Goal: Task Accomplishment & Management: Manage account settings

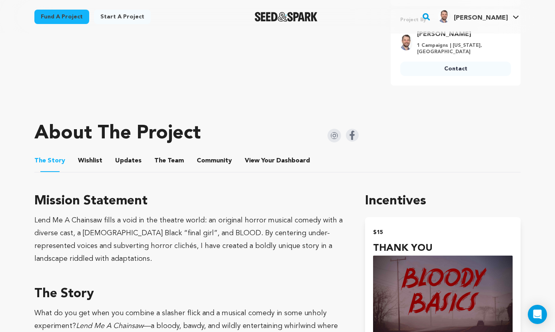
scroll to position [367, 0]
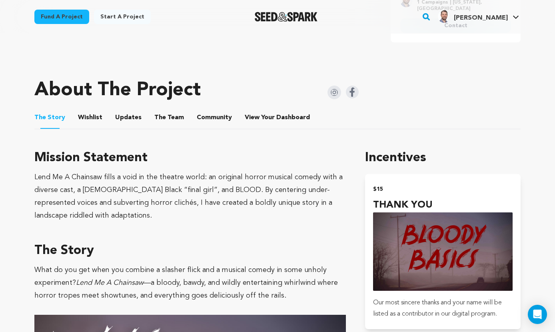
click at [87, 110] on button "Wishlist" at bounding box center [90, 119] width 19 height 19
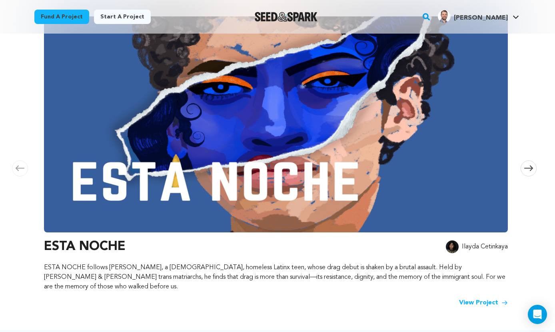
scroll to position [136, 0]
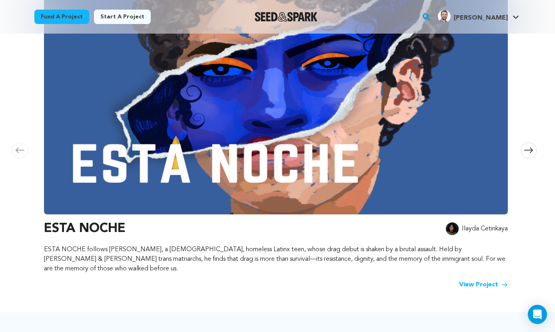
click at [527, 147] on icon at bounding box center [528, 150] width 9 height 6
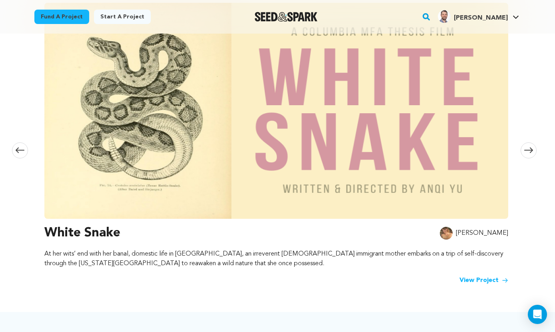
scroll to position [0, 472]
click at [525, 149] on span at bounding box center [529, 150] width 16 height 16
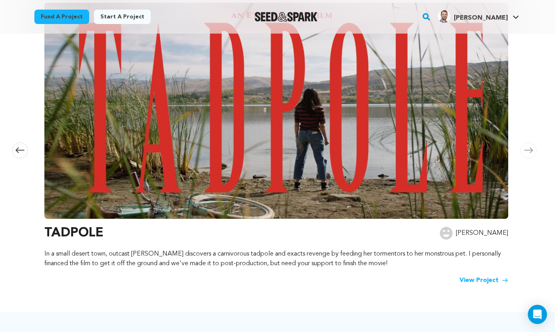
scroll to position [0, 943]
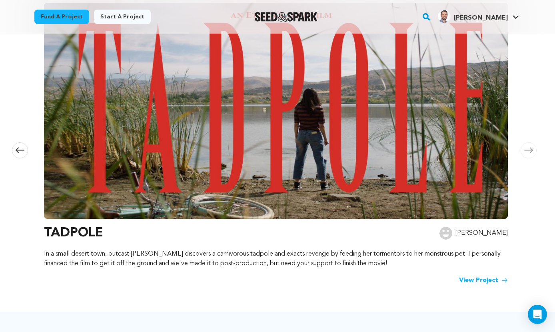
click at [527, 148] on icon at bounding box center [528, 150] width 9 height 6
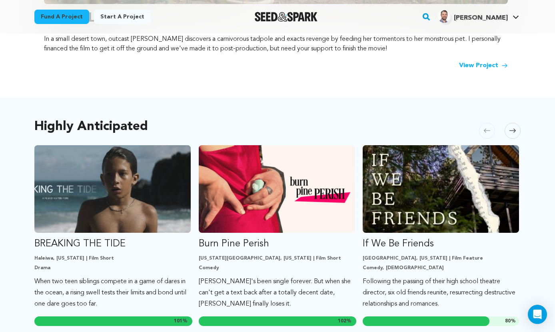
scroll to position [375, 0]
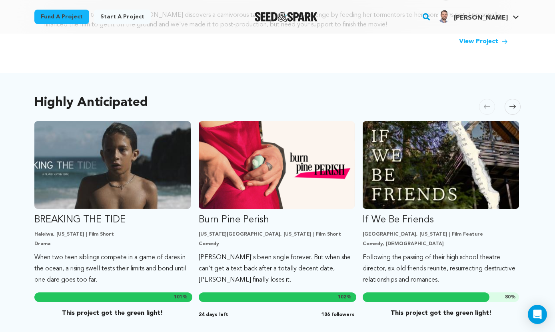
click at [285, 15] on img "Seed&Spark Homepage" at bounding box center [286, 17] width 63 height 10
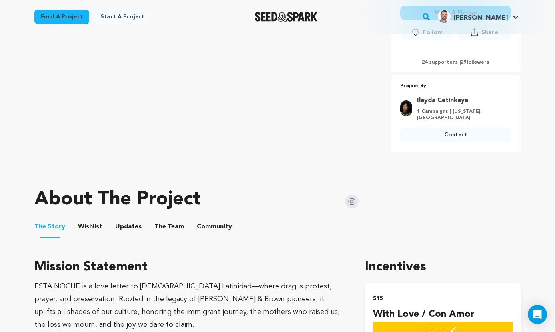
scroll to position [260, 0]
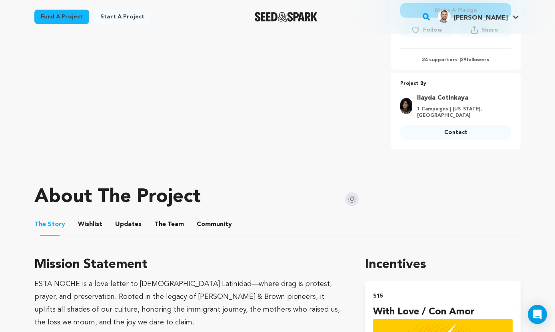
click at [86, 222] on button "Wishlist" at bounding box center [90, 225] width 19 height 19
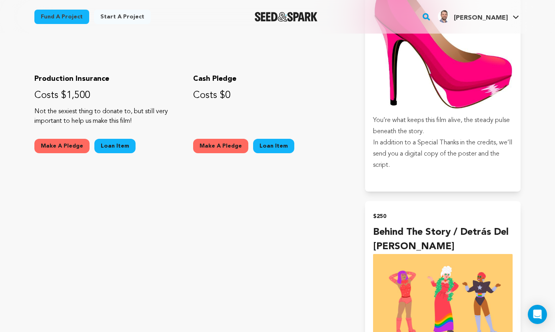
scroll to position [1266, 0]
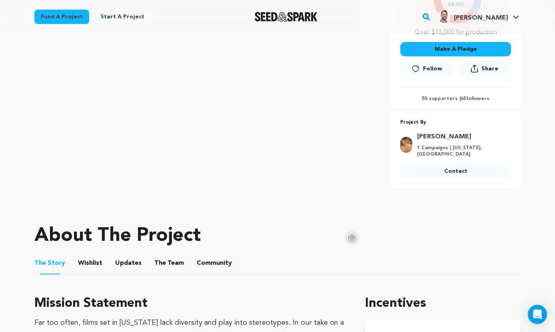
scroll to position [207, 0]
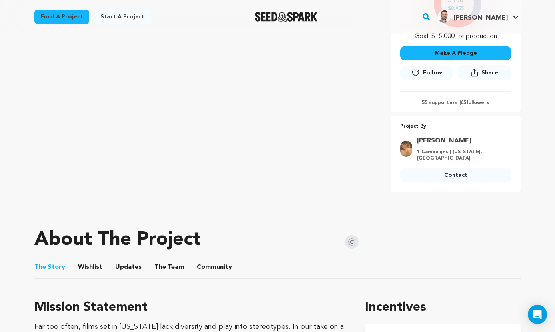
click at [82, 267] on button "Wishlist" at bounding box center [90, 268] width 19 height 19
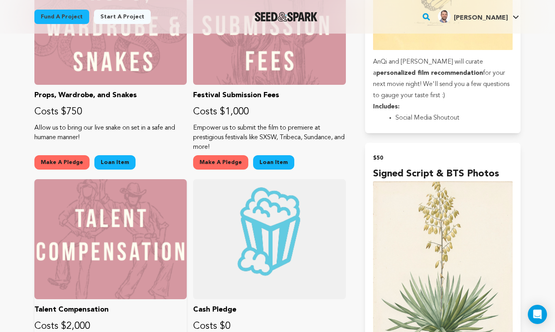
scroll to position [1028, 0]
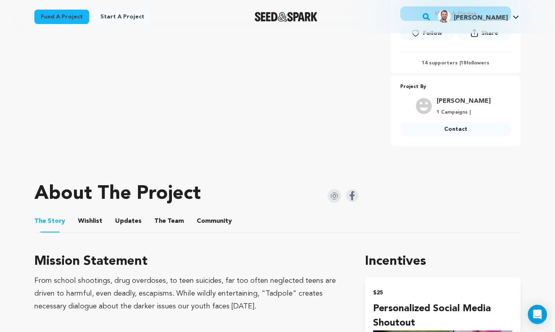
scroll to position [258, 0]
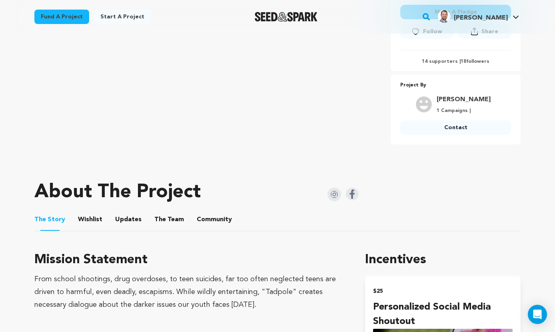
click at [92, 211] on button "Wishlist" at bounding box center [90, 220] width 19 height 19
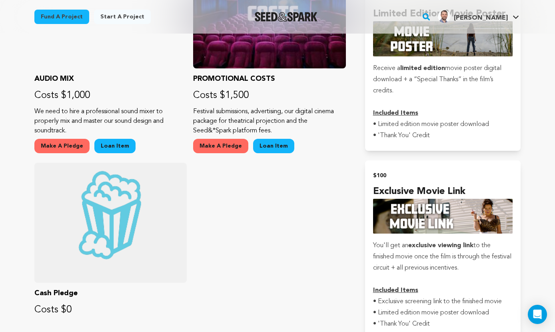
scroll to position [833, 0]
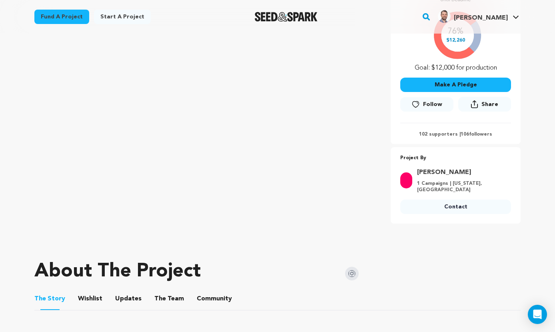
scroll to position [204, 0]
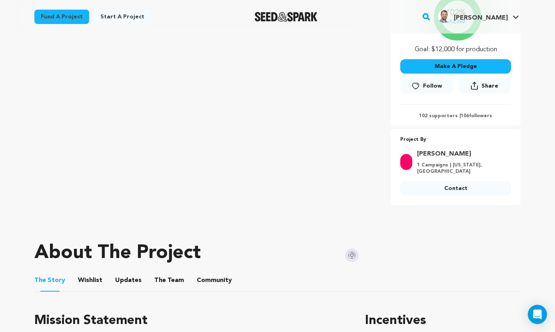
click at [95, 272] on button "Wishlist" at bounding box center [90, 281] width 19 height 19
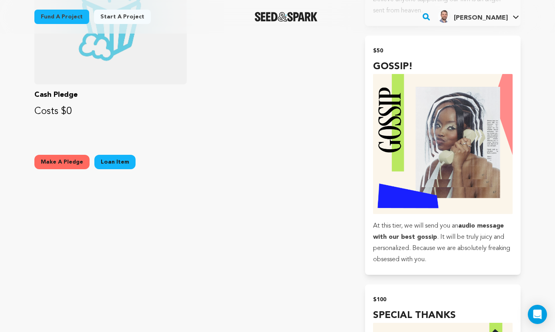
scroll to position [1042, 0]
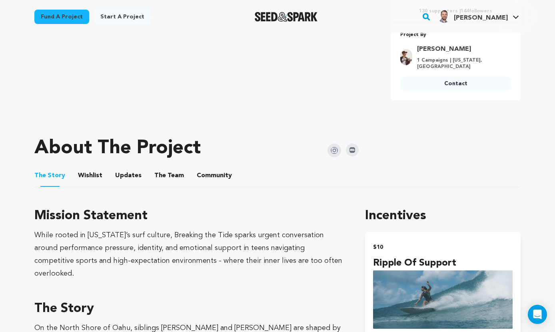
scroll to position [296, 0]
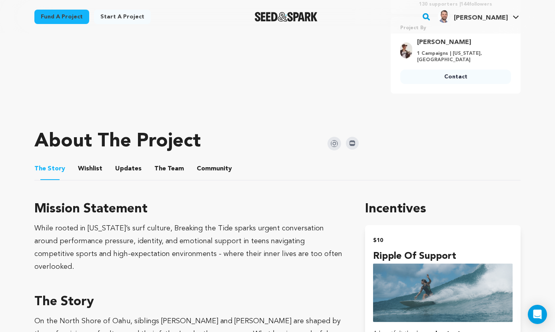
click at [96, 161] on button "Wishlist" at bounding box center [90, 170] width 19 height 19
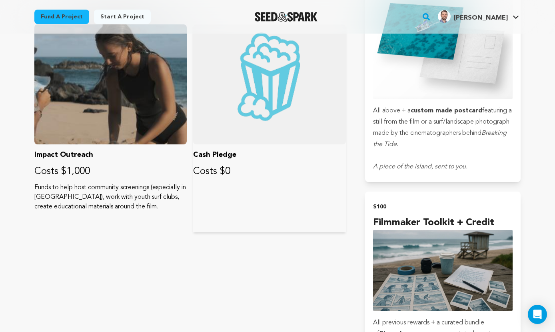
scroll to position [1174, 0]
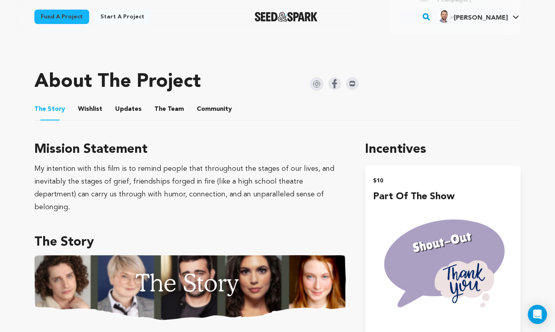
scroll to position [351, 0]
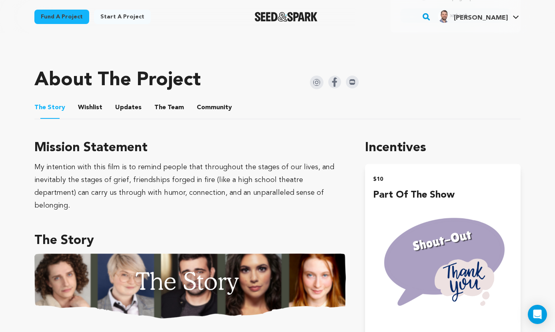
click at [92, 107] on button "Wishlist" at bounding box center [90, 109] width 19 height 19
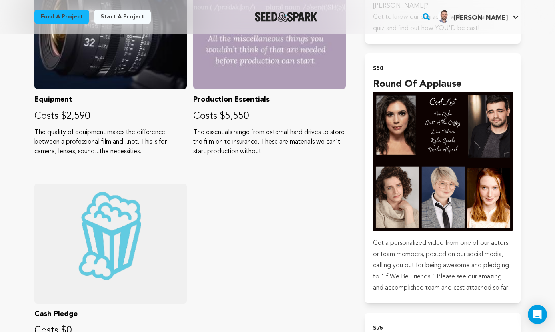
scroll to position [1005, 0]
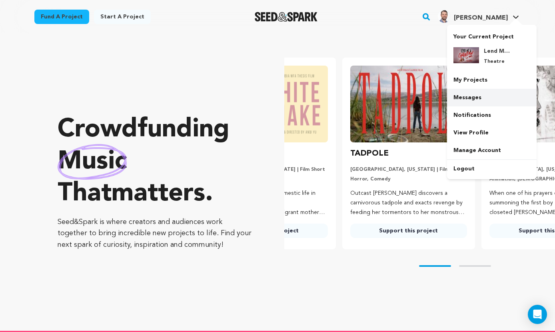
scroll to position [0, 3]
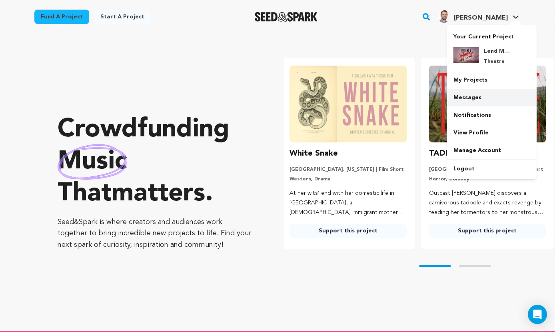
click at [470, 100] on link "Messages" at bounding box center [492, 98] width 90 height 18
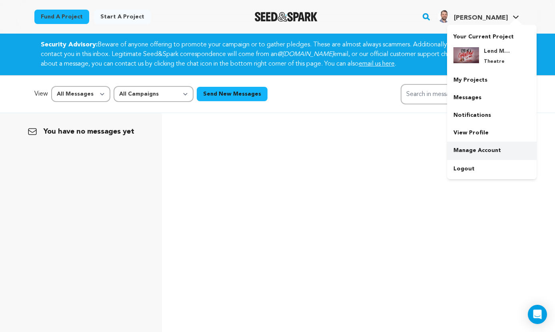
click at [466, 150] on link "Manage Account" at bounding box center [492, 151] width 90 height 18
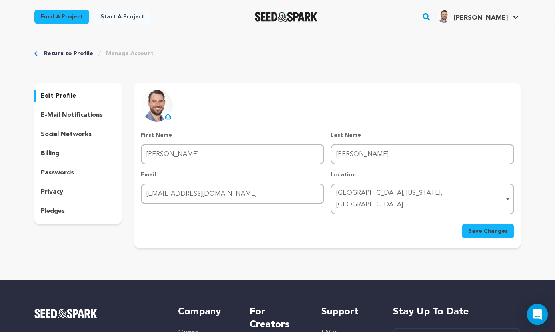
click at [535, 314] on icon "Open Intercom Messenger" at bounding box center [537, 314] width 9 height 10
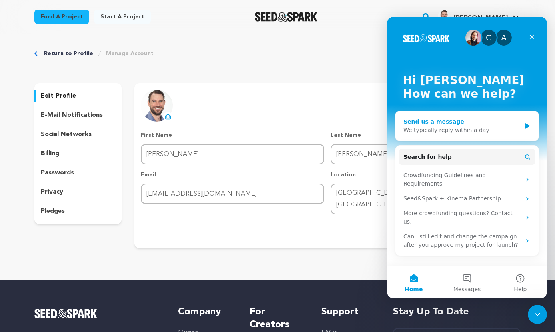
click at [438, 122] on div "Send us a message" at bounding box center [461, 122] width 117 height 8
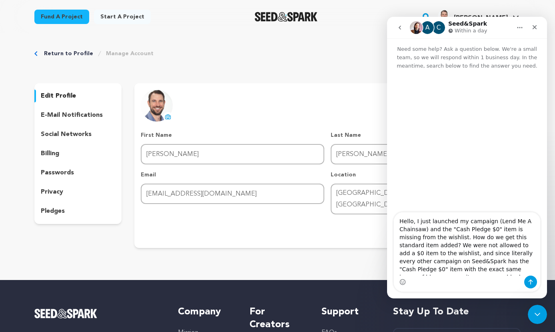
scroll to position [5, 0]
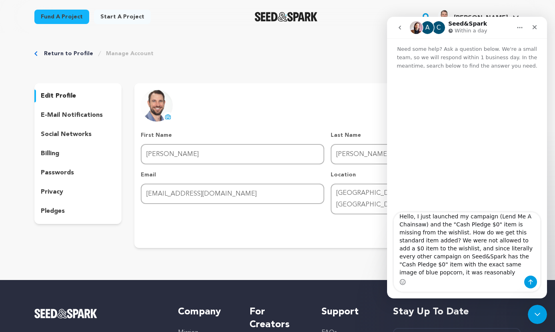
type textarea "Hello, I just launched my campaign (Lend Me A Chainsaw) and the "Cash Pledge $0…"
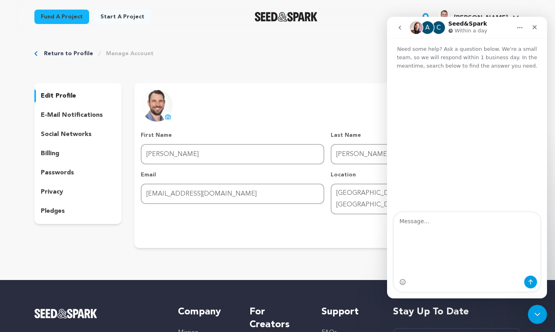
scroll to position [0, 0]
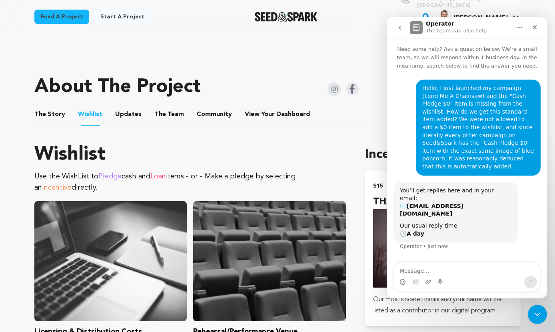
scroll to position [363, 0]
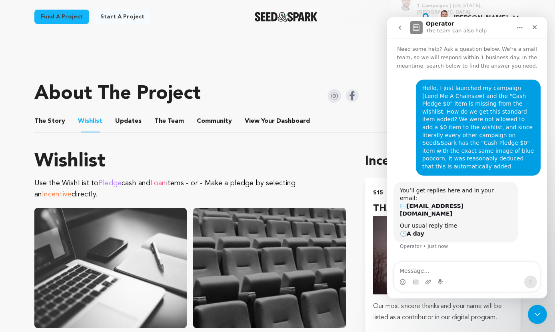
click at [523, 26] on icon "Home" at bounding box center [520, 27] width 6 height 6
click at [492, 12] on div "[PERSON_NAME]" at bounding box center [473, 16] width 70 height 13
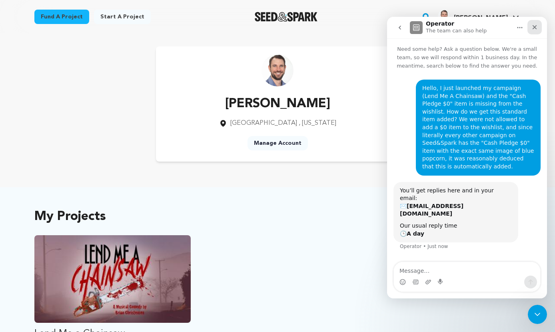
click at [534, 28] on icon "Close" at bounding box center [534, 27] width 6 height 6
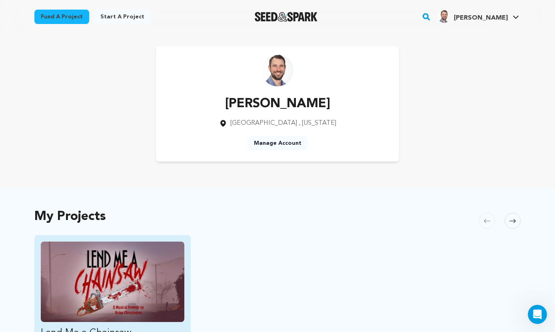
click at [140, 270] on img "Fund Lend Me a Chainsaw" at bounding box center [113, 281] width 144 height 80
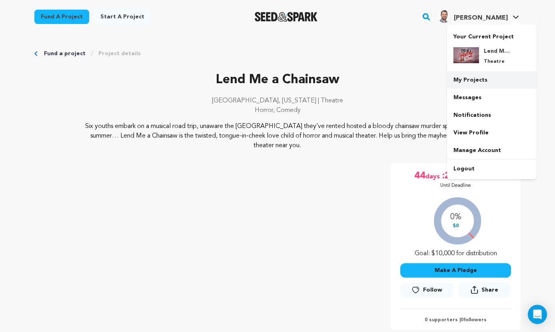
click at [475, 80] on link "My Projects" at bounding box center [492, 80] width 90 height 18
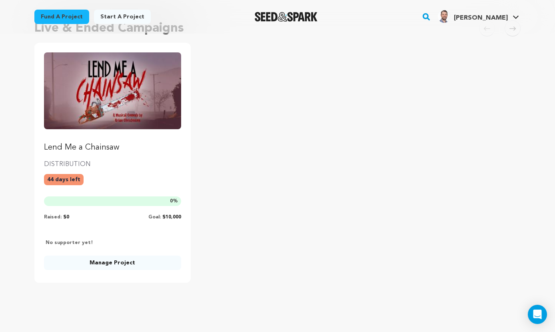
scroll to position [74, 0]
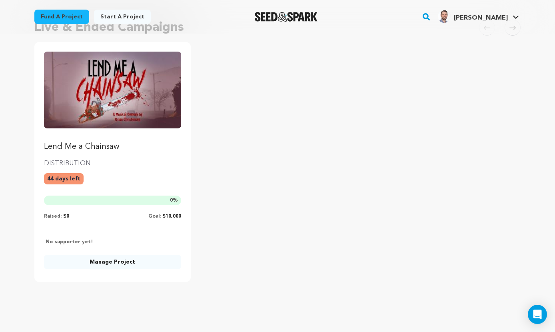
click at [116, 263] on link "Manage Project" at bounding box center [112, 262] width 137 height 14
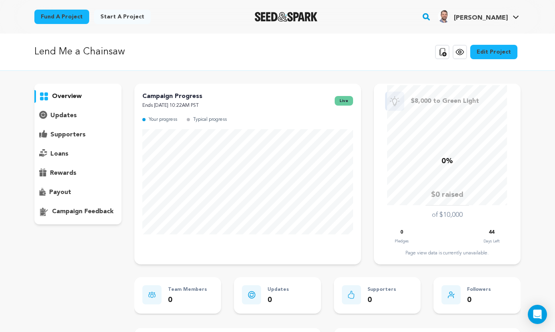
click at [494, 51] on link "Edit Project" at bounding box center [493, 52] width 47 height 14
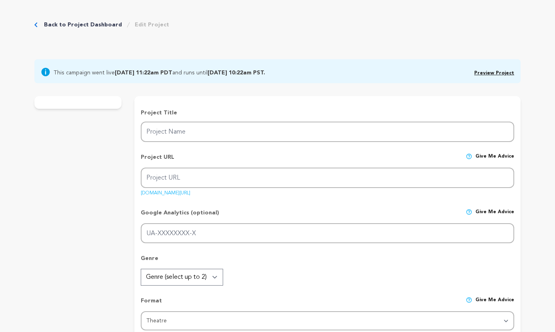
type input "Lend Me a Chainsaw"
type input "chainsaw"
type input "Six youths embark on a musical road trip, unaware the [GEOGRAPHIC_DATA] they’ve…"
type textarea "Six youths embark on a musical road trip, unaware the [GEOGRAPHIC_DATA] they’ve…"
type textarea "Lend Me A Chainsaw fills a void in the theatre world: an original horror musica…"
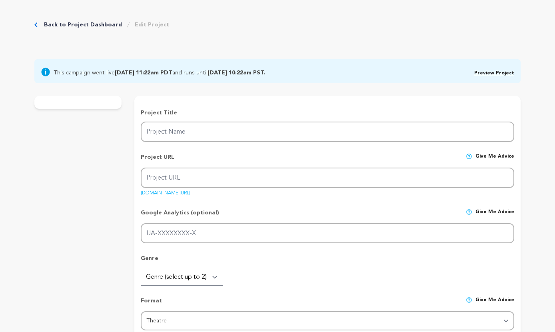
type textarea "[DOMAIN_NAME]"
radio input "true"
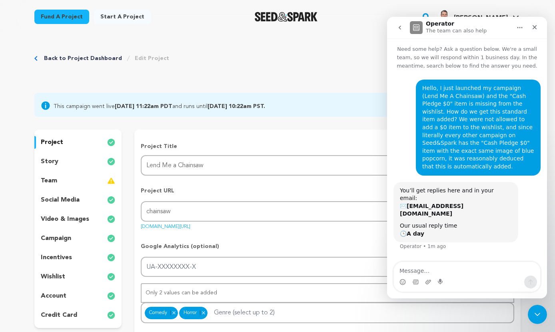
click at [48, 276] on p "wishlist" at bounding box center [53, 277] width 24 height 10
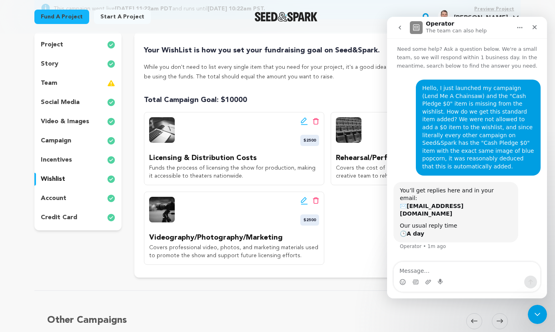
scroll to position [178, 0]
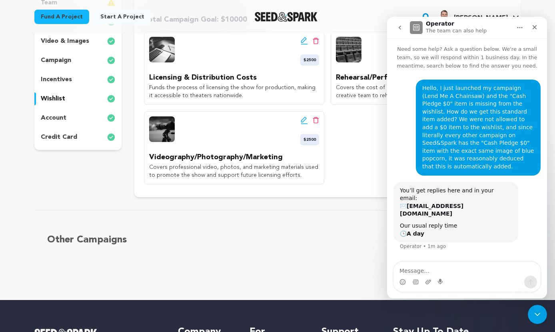
click at [523, 26] on icon "Home" at bounding box center [520, 27] width 6 height 6
click at [357, 141] on div "Edit wishlist button Delete wishlist button $2500 Licensing & Distribution Cost…" at bounding box center [327, 108] width 367 height 153
click at [535, 30] on icon "Close" at bounding box center [534, 27] width 6 height 6
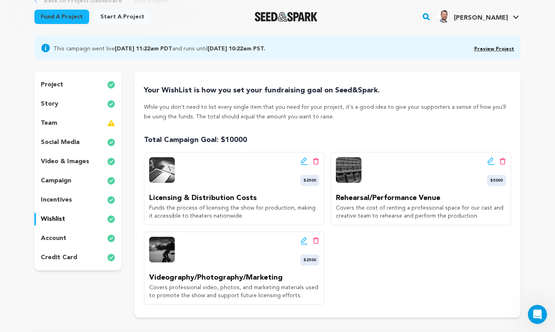
scroll to position [57, 0]
click at [381, 256] on div "Edit wishlist button Delete wishlist button $2500 Licensing & Distribution Cost…" at bounding box center [327, 228] width 367 height 153
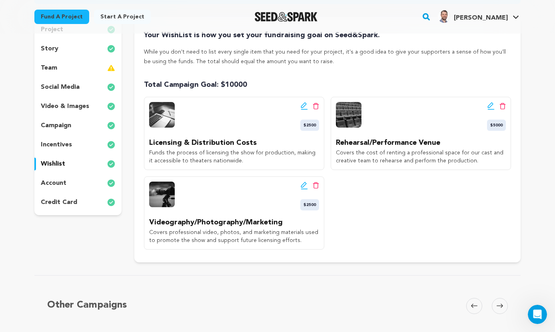
scroll to position [114, 0]
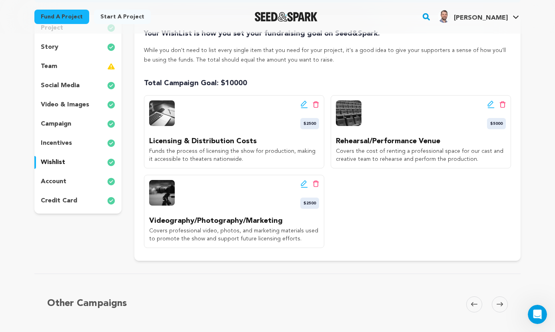
click at [490, 103] on icon at bounding box center [490, 104] width 7 height 8
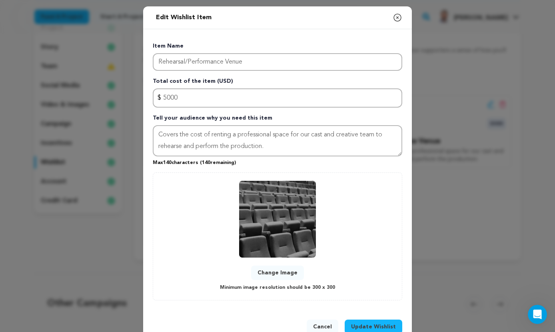
click at [397, 17] on icon "button" at bounding box center [397, 17] width 7 height 7
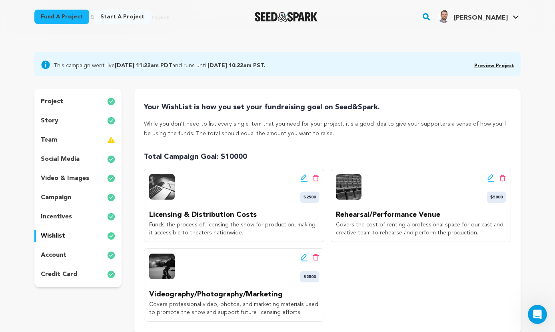
scroll to position [40, 0]
click at [58, 178] on p "video & images" at bounding box center [65, 179] width 48 height 10
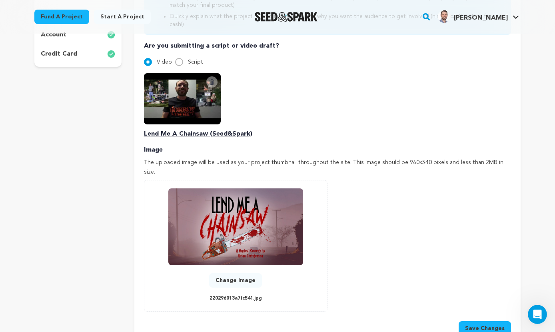
scroll to position [260, 0]
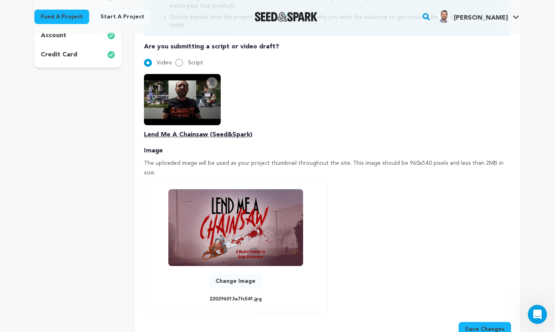
click at [239, 228] on img at bounding box center [235, 227] width 135 height 77
